Goal: Information Seeking & Learning: Learn about a topic

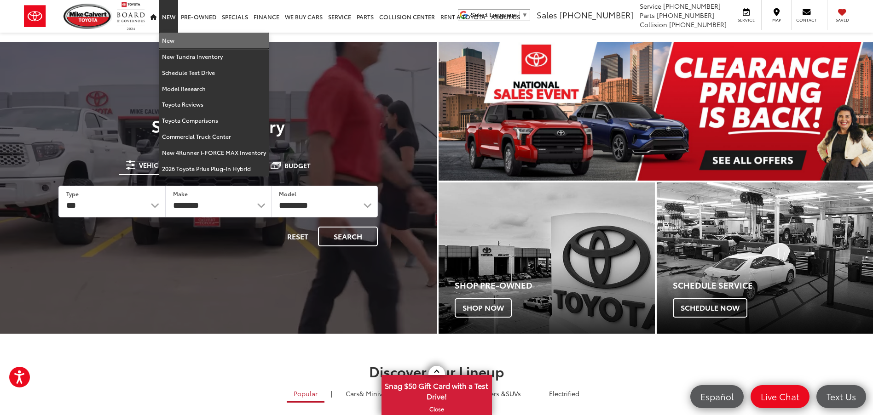
click at [168, 43] on link "New" at bounding box center [214, 41] width 110 height 16
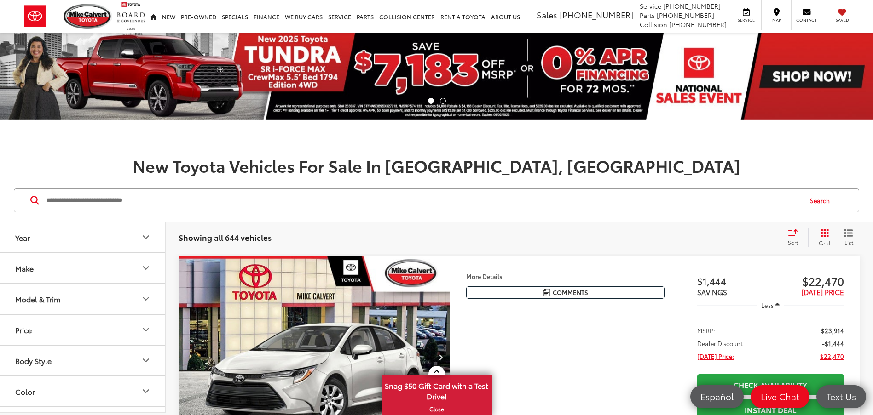
click at [825, 235] on icon "Grid View" at bounding box center [824, 233] width 8 height 8
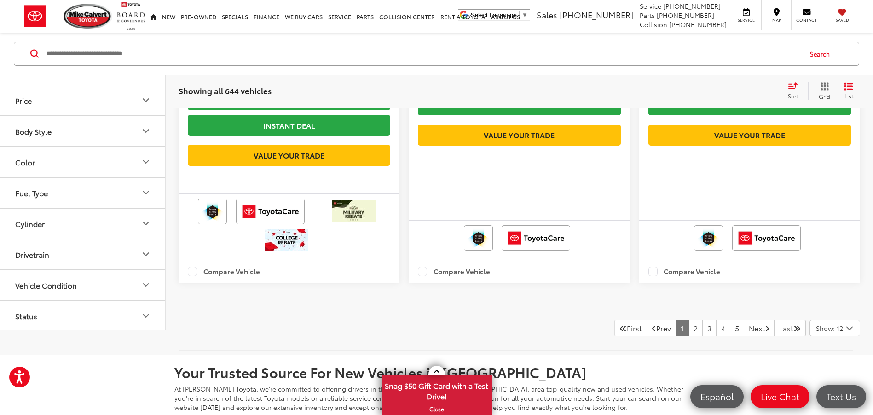
scroll to position [2439, 0]
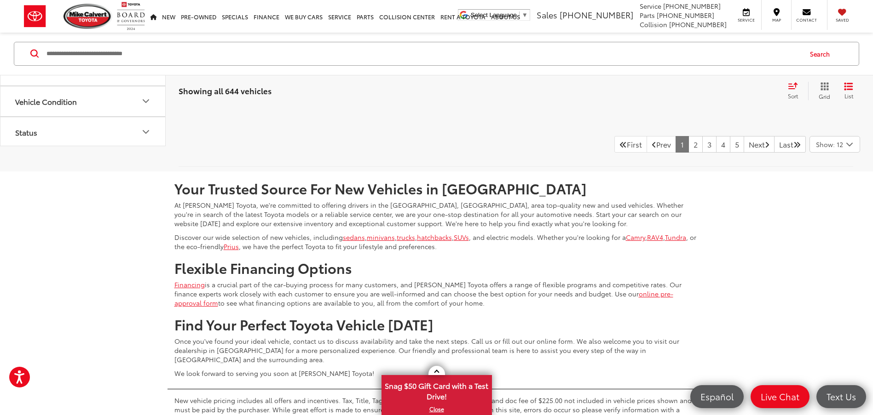
click at [828, 149] on span "Show: 12" at bounding box center [829, 144] width 27 height 9
click at [831, 222] on button "Show: 96" at bounding box center [835, 214] width 50 height 17
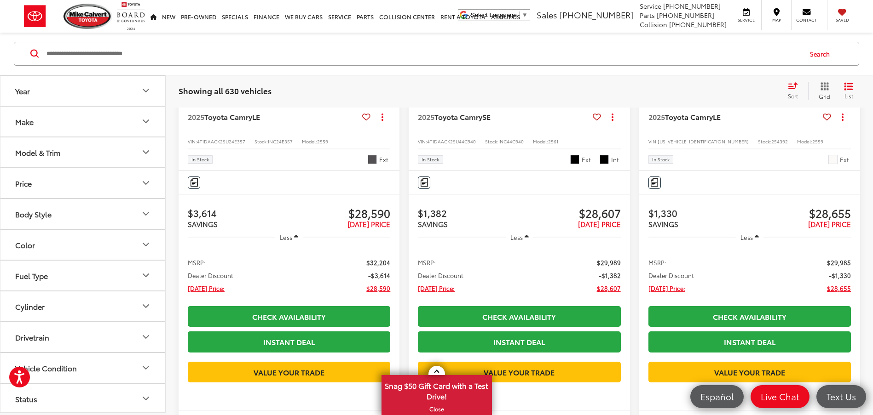
scroll to position [8158, 0]
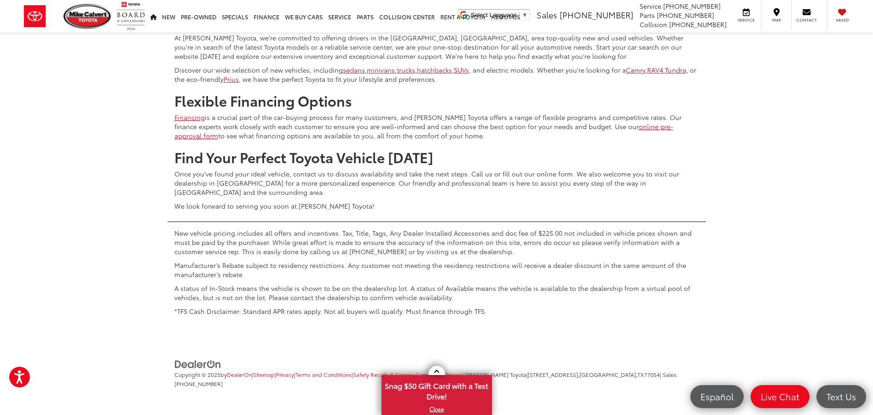
scroll to position [19891, 0]
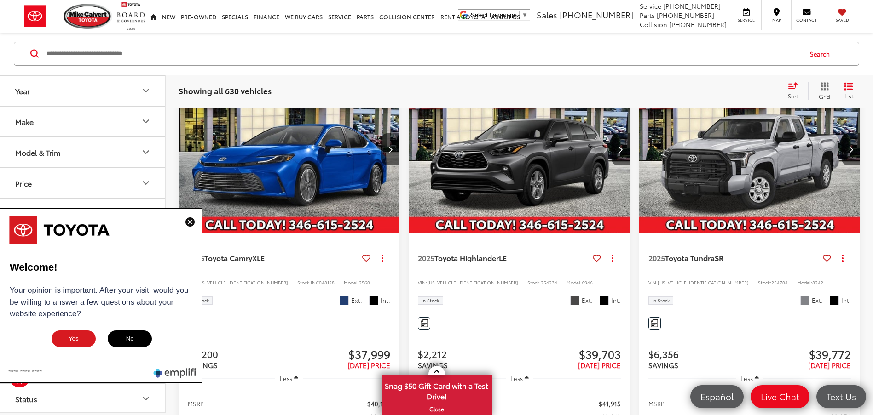
scroll to position [4641, 0]
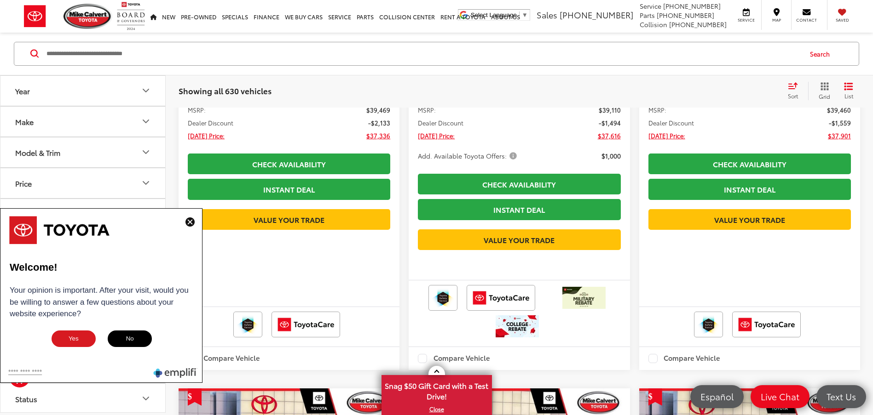
click at [191, 225] on img at bounding box center [189, 222] width 9 height 9
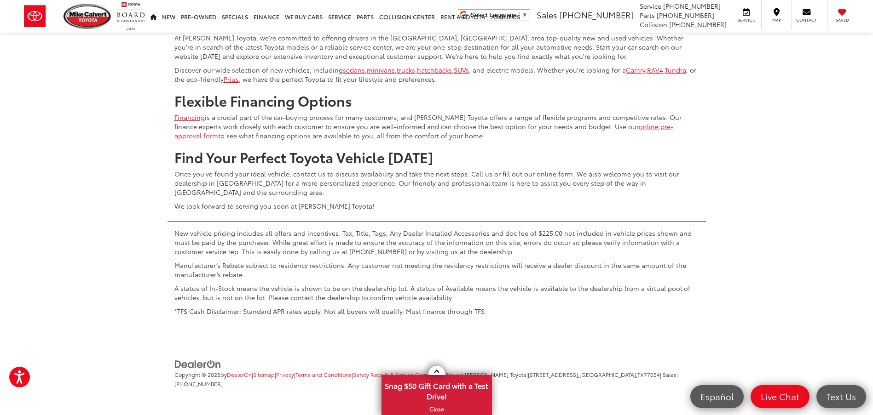
scroll to position [20561, 0]
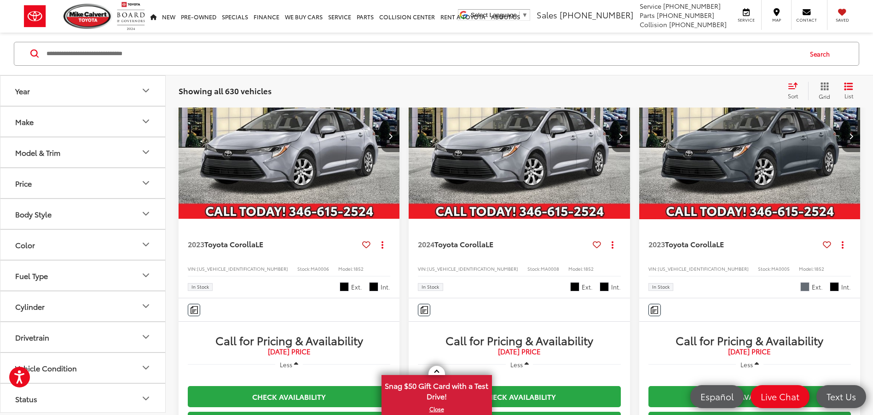
scroll to position [11071, 0]
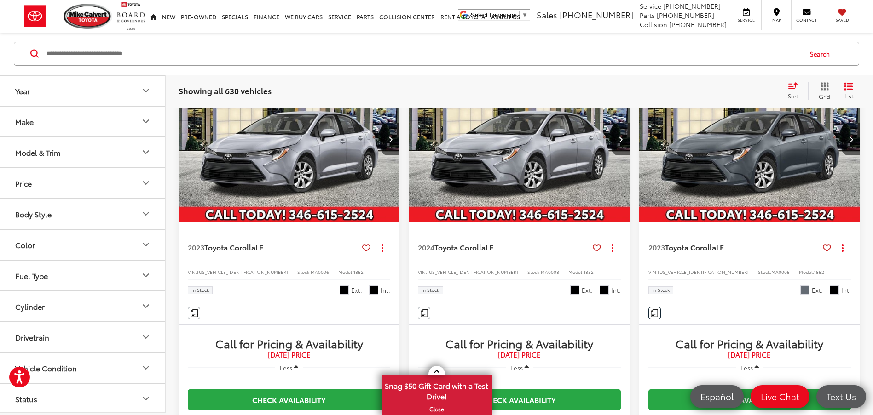
copy span "[US_VEHICLE_IDENTIFICATION_NUMBER]"
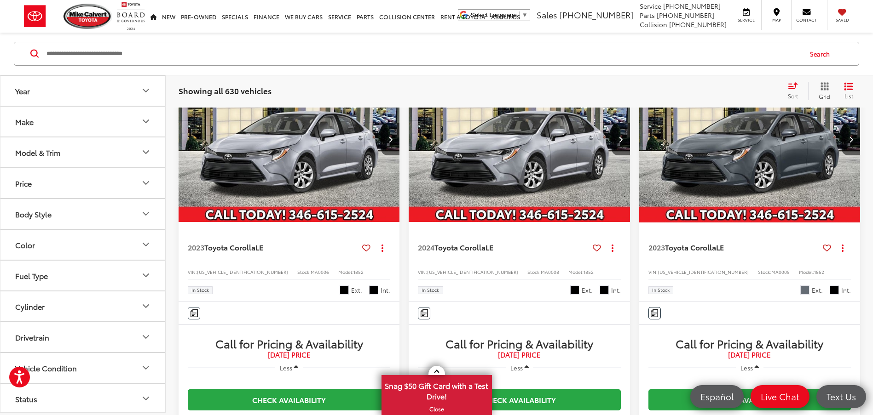
copy span "[US_VEHICLE_IDENTIFICATION_NUMBER]"
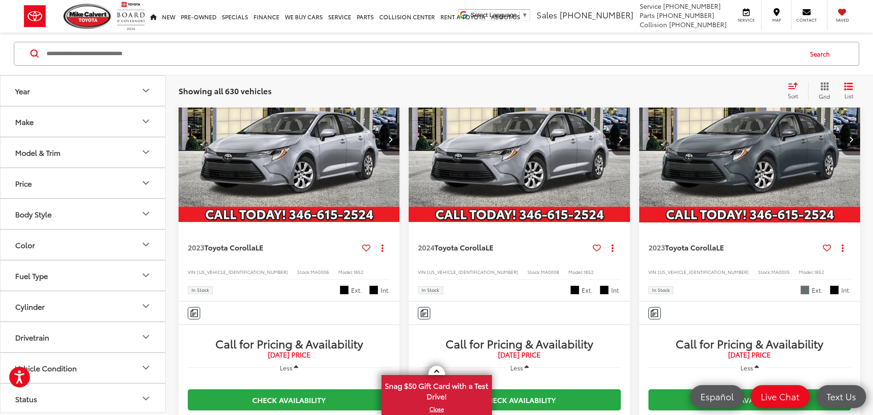
copy span "[US_VEHICLE_IDENTIFICATION_NUMBER]"
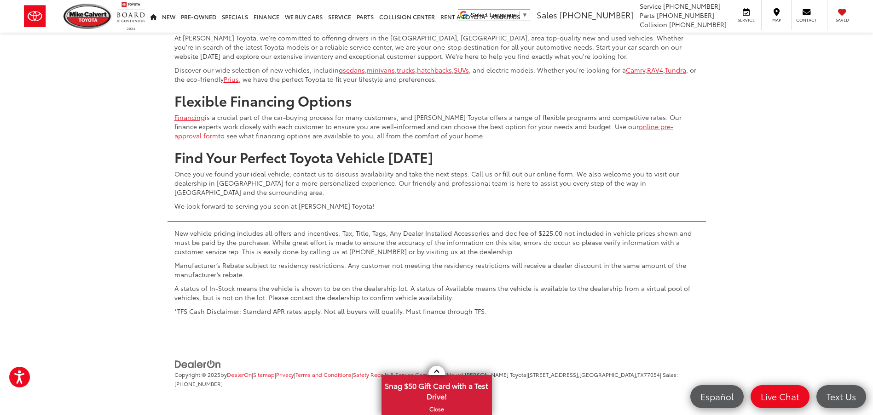
scroll to position [20917, 0]
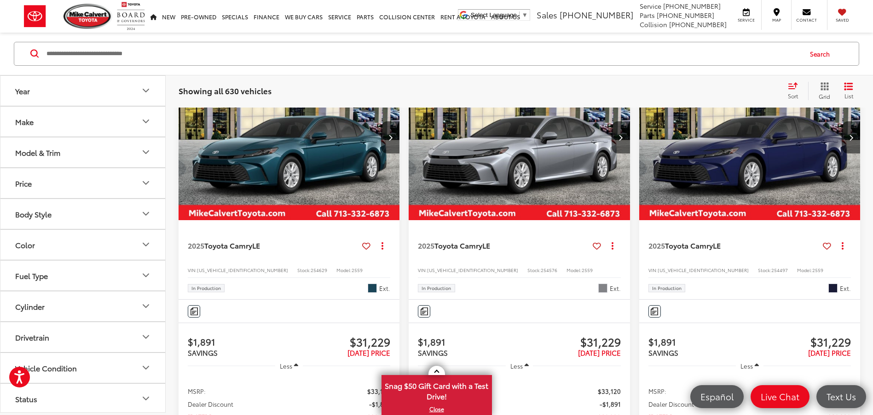
scroll to position [10294, 0]
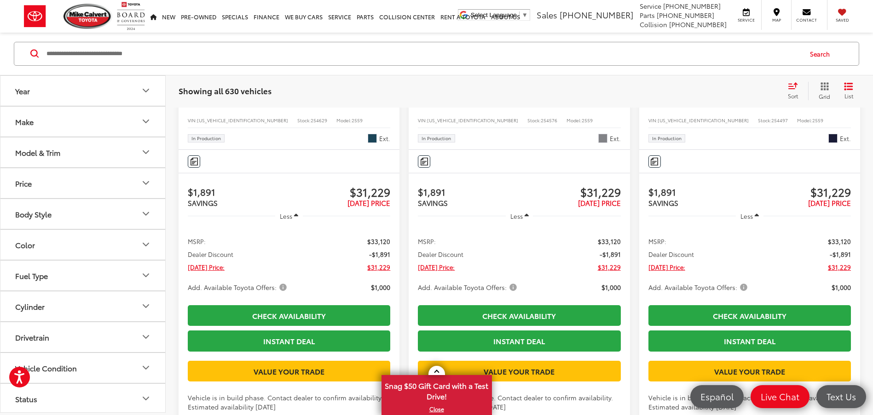
click at [277, 52] on input "Search by Make, Model, or Keyword" at bounding box center [424, 54] width 756 height 22
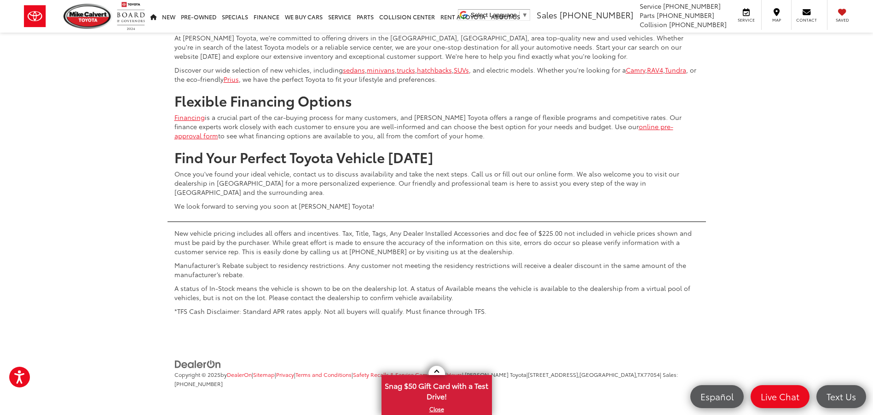
scroll to position [21199, 0]
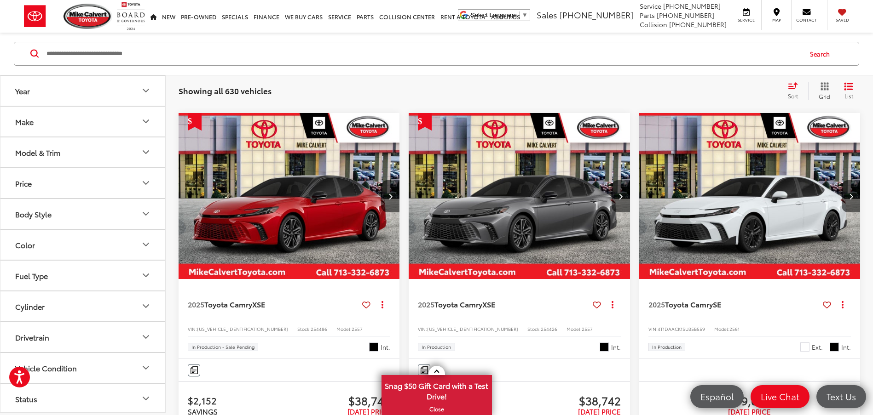
scroll to position [19246, 0]
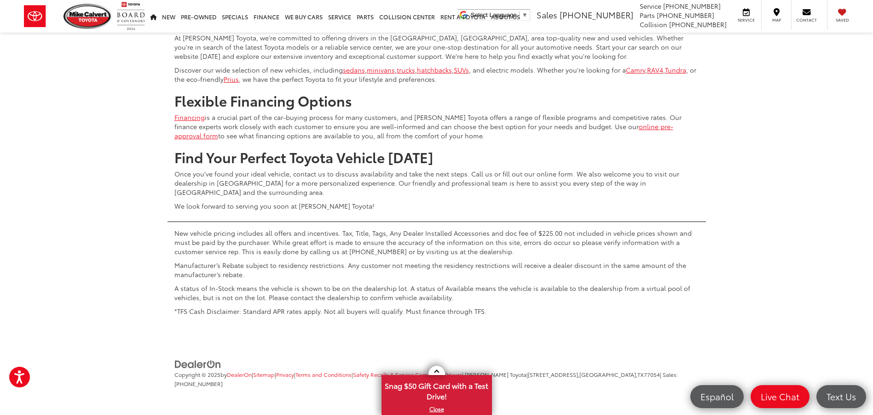
scroll to position [21132, 0]
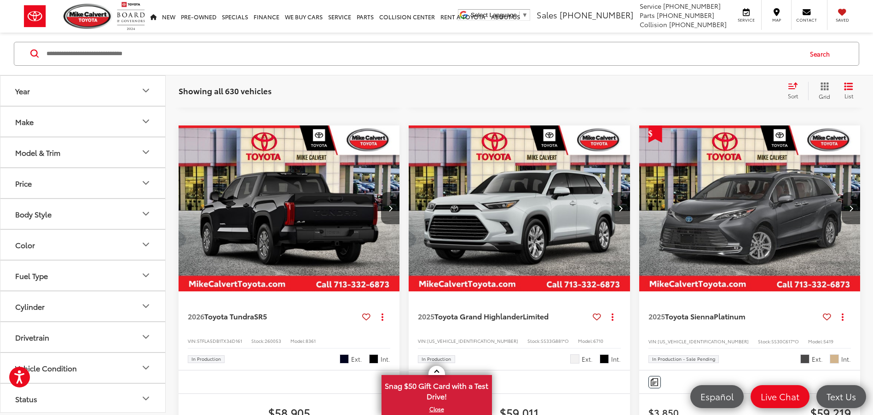
scroll to position [19723, 0]
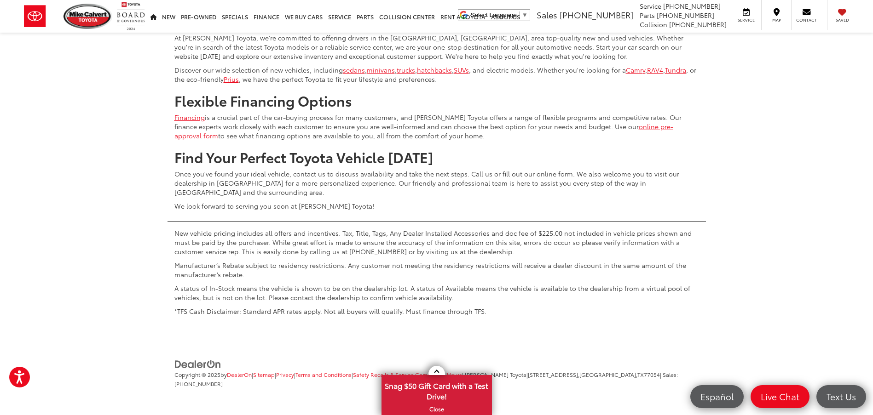
scroll to position [21656, 0]
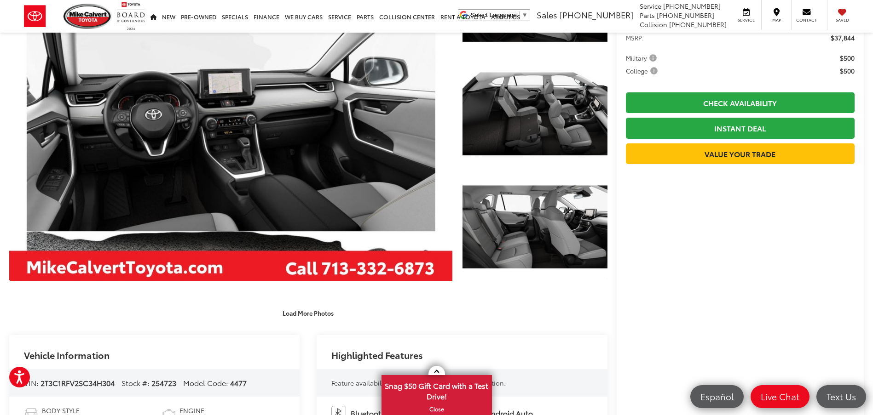
scroll to position [230, 0]
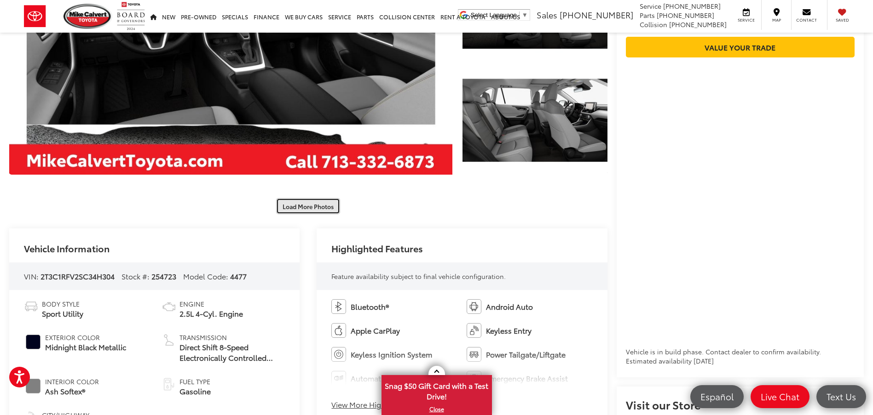
click at [295, 210] on button "Load More Photos" at bounding box center [308, 206] width 64 height 16
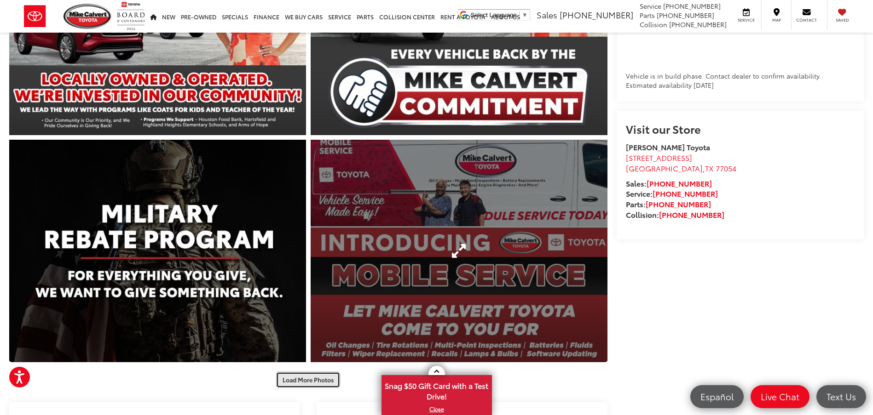
scroll to position [644, 0]
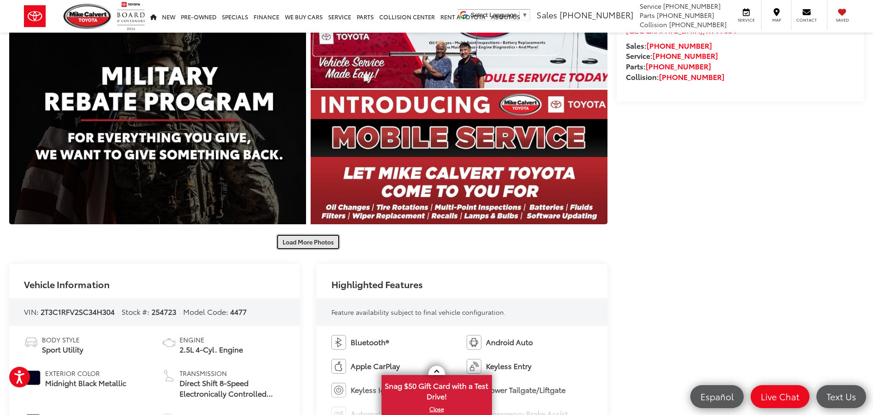
click at [308, 242] on button "Load More Photos" at bounding box center [308, 242] width 64 height 16
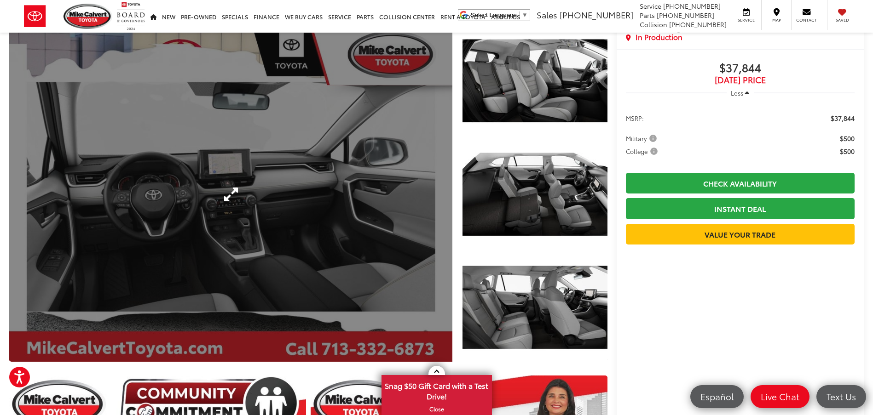
scroll to position [0, 0]
